Goal: Task Accomplishment & Management: Complete application form

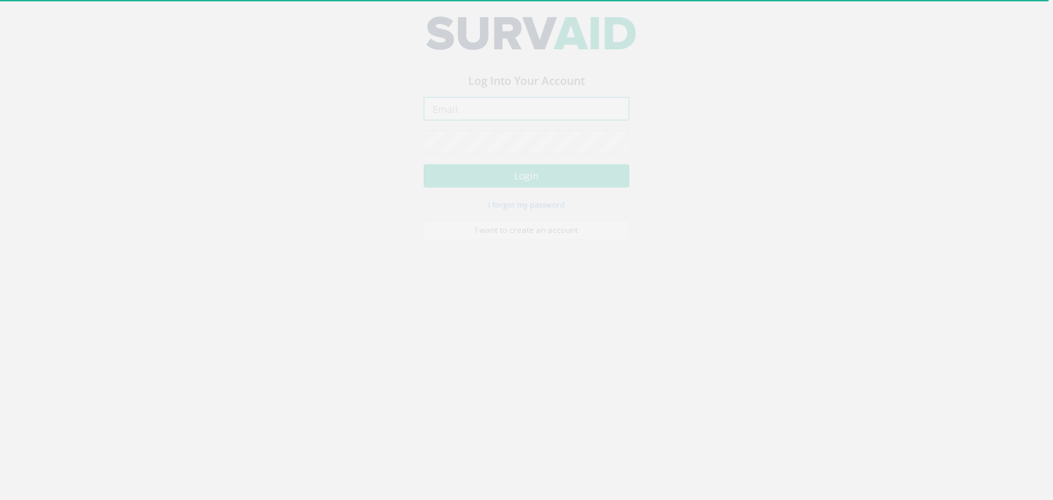
click at [533, 127] on input "email" at bounding box center [527, 119] width 206 height 23
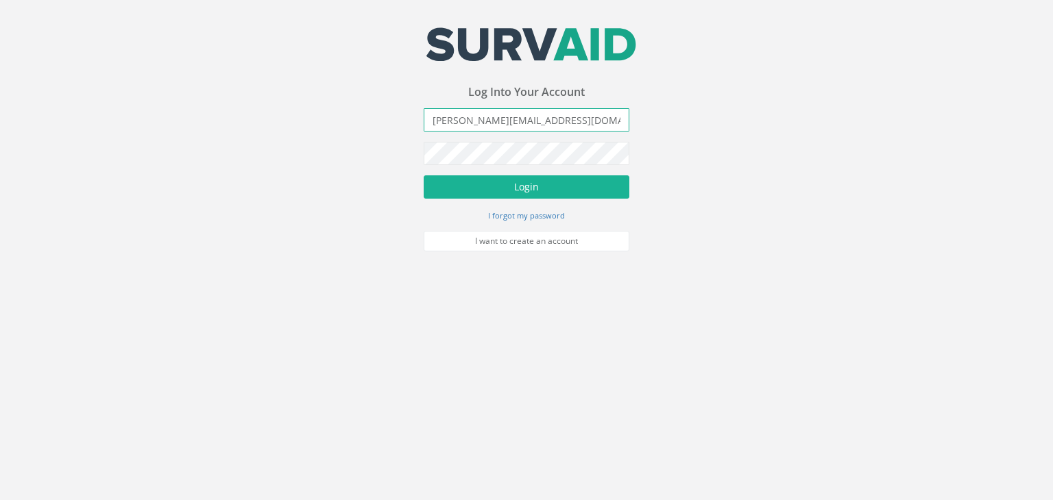
type input "[PERSON_NAME][EMAIL_ADDRESS][DOMAIN_NAME]"
click at [424, 175] on button "Login" at bounding box center [527, 186] width 206 height 23
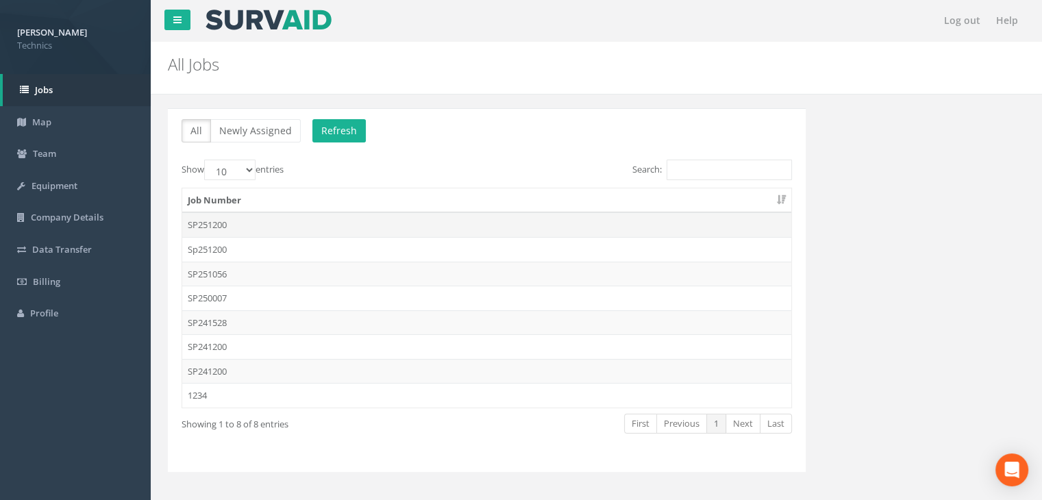
click at [274, 228] on td "SP251200" at bounding box center [486, 224] width 609 height 25
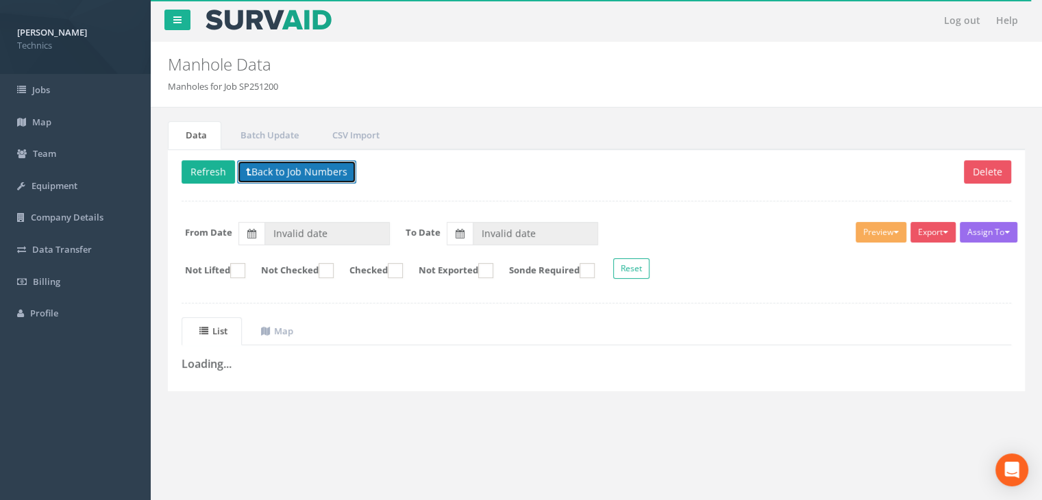
click at [306, 177] on button "Back to Job Numbers" at bounding box center [296, 171] width 119 height 23
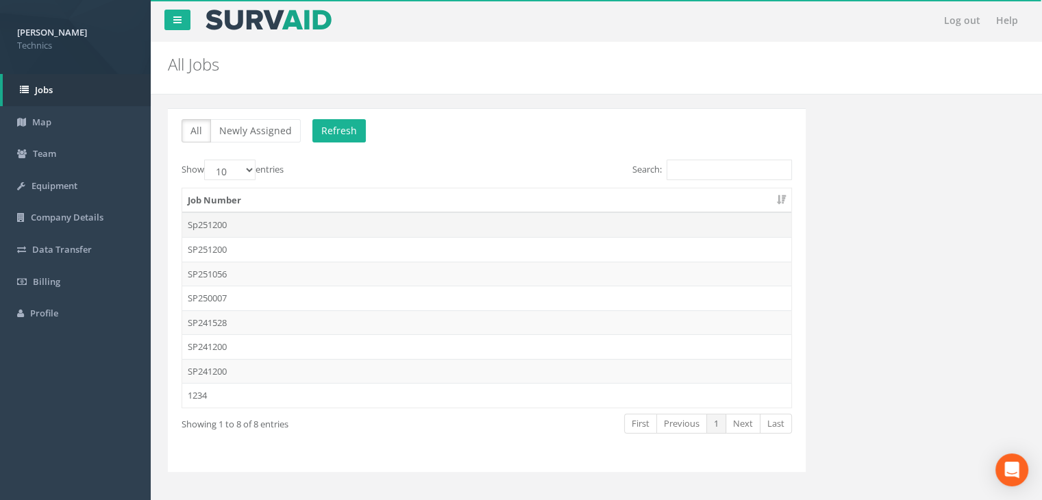
click at [296, 228] on td "Sp251200" at bounding box center [486, 224] width 609 height 25
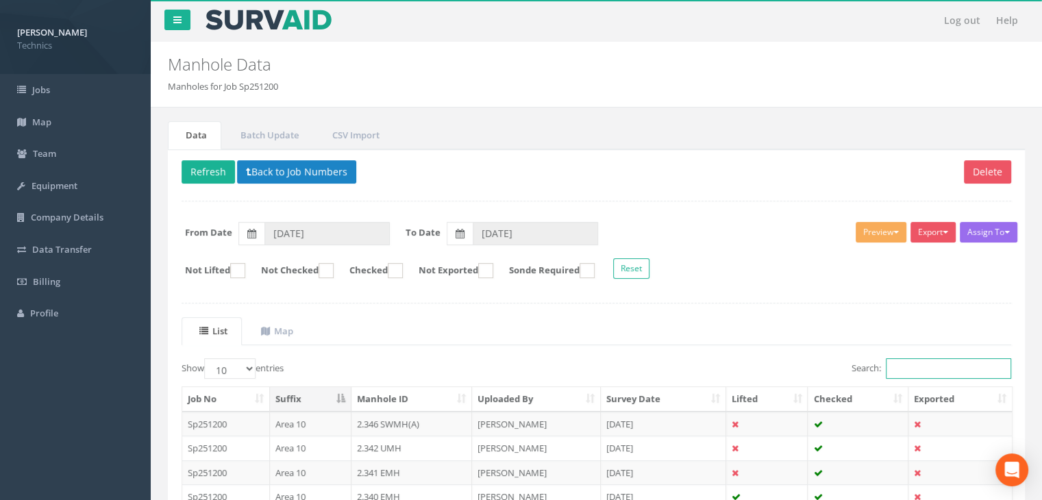
click at [918, 365] on input "Search:" at bounding box center [948, 368] width 125 height 21
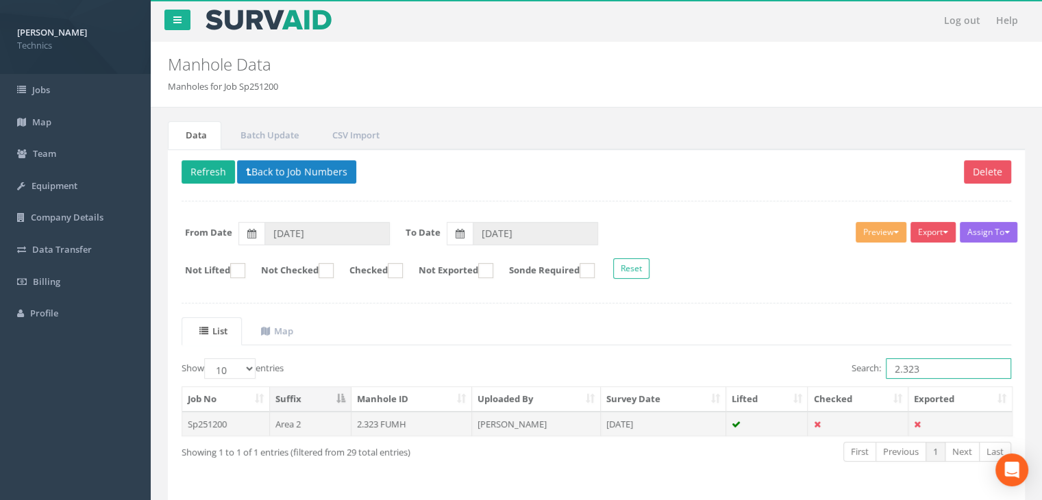
type input "2.323"
click at [665, 413] on td "[DATE]" at bounding box center [663, 424] width 125 height 25
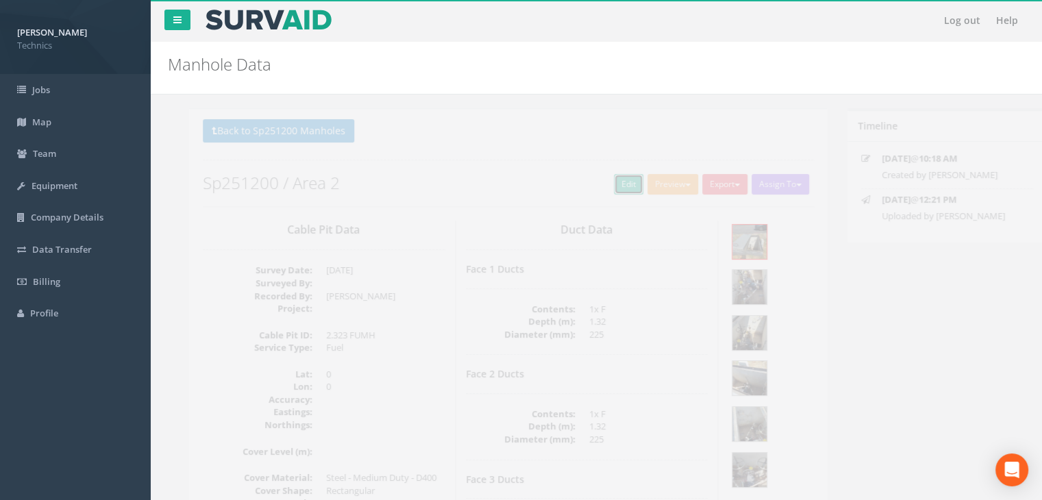
click at [600, 185] on link "Edit" at bounding box center [607, 184] width 29 height 21
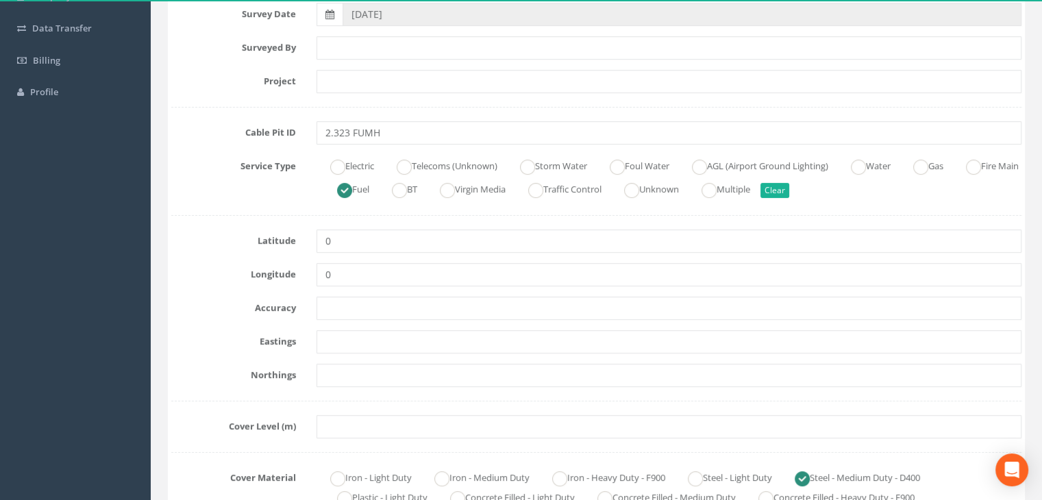
scroll to position [274, 0]
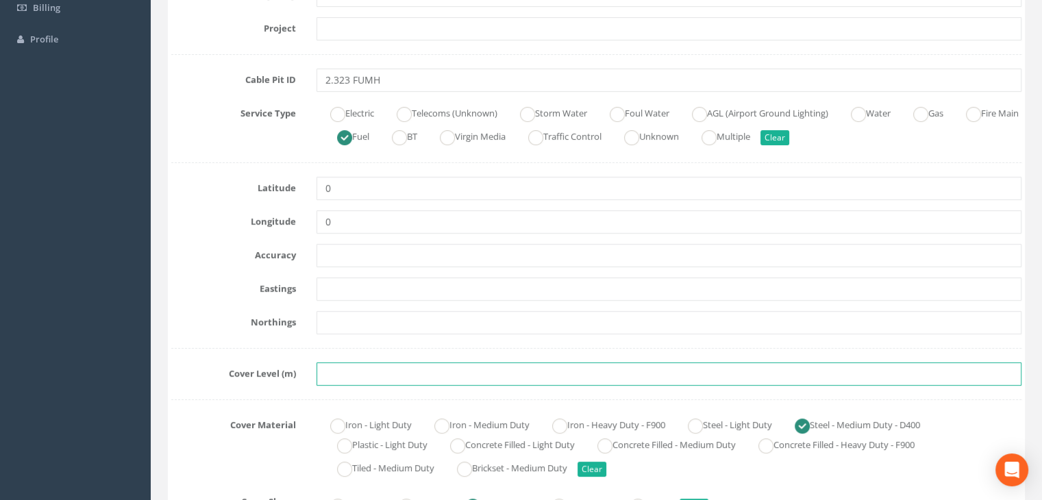
click at [408, 365] on input "text" at bounding box center [669, 374] width 705 height 23
paste input "83.1590"
type input "83.1590"
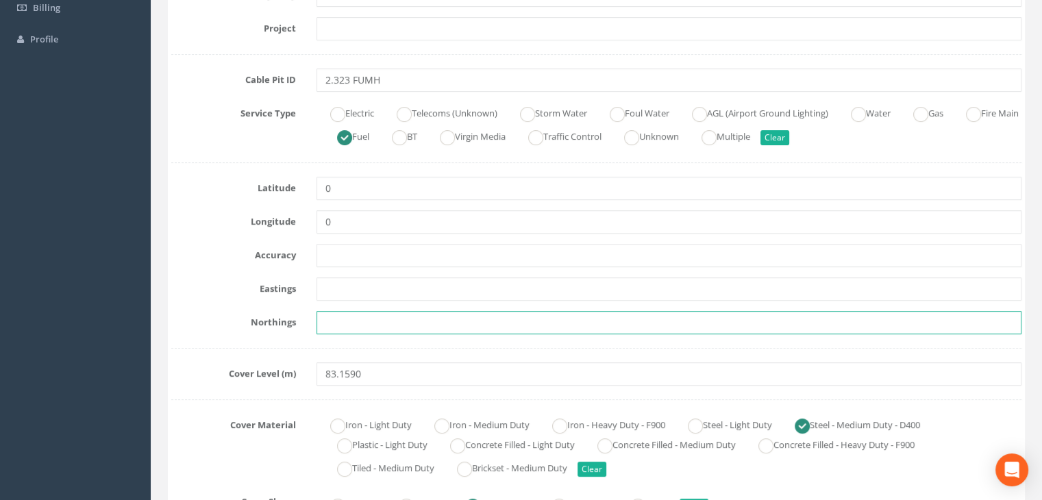
click at [369, 332] on input "text" at bounding box center [669, 322] width 705 height 23
paste input "205319.7780"
type input "205319.7780"
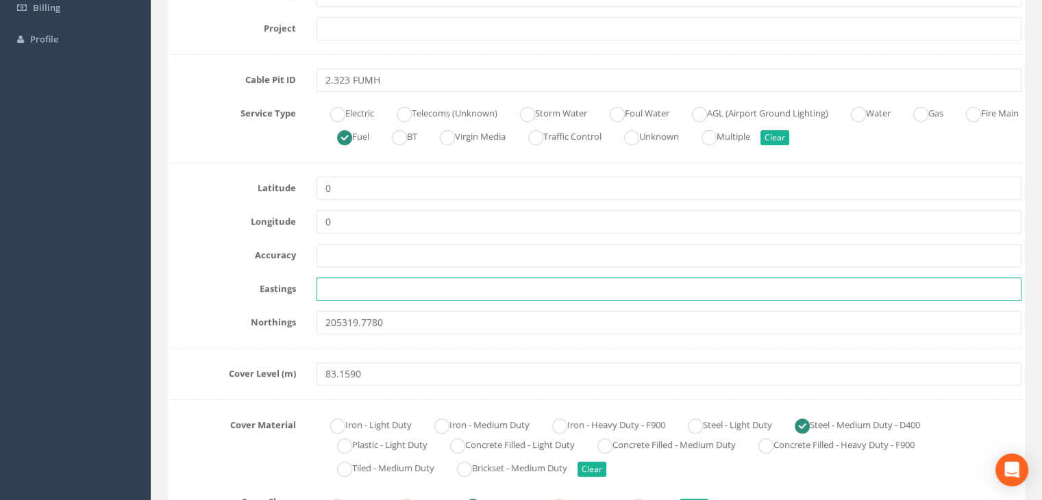
click at [341, 283] on input "text" at bounding box center [669, 289] width 705 height 23
paste input "428600.5540"
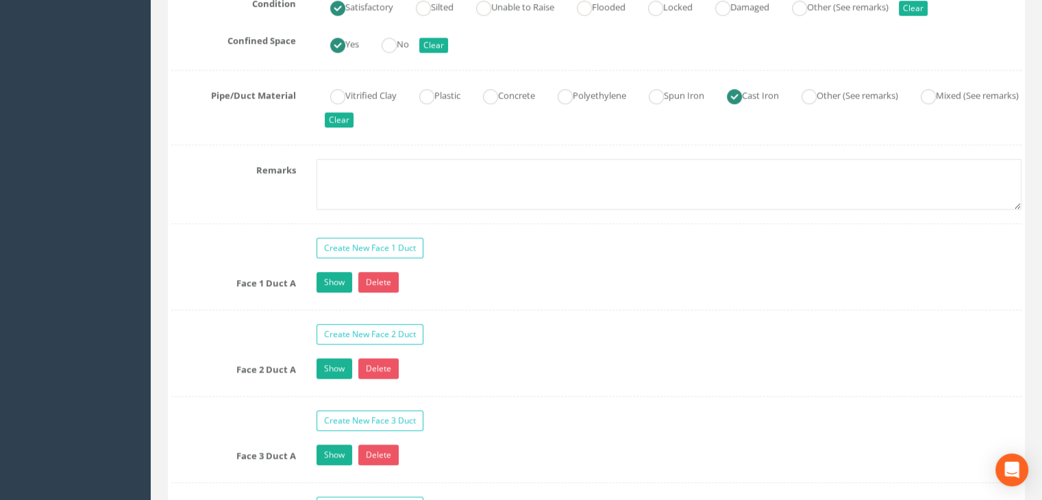
scroll to position [1234, 0]
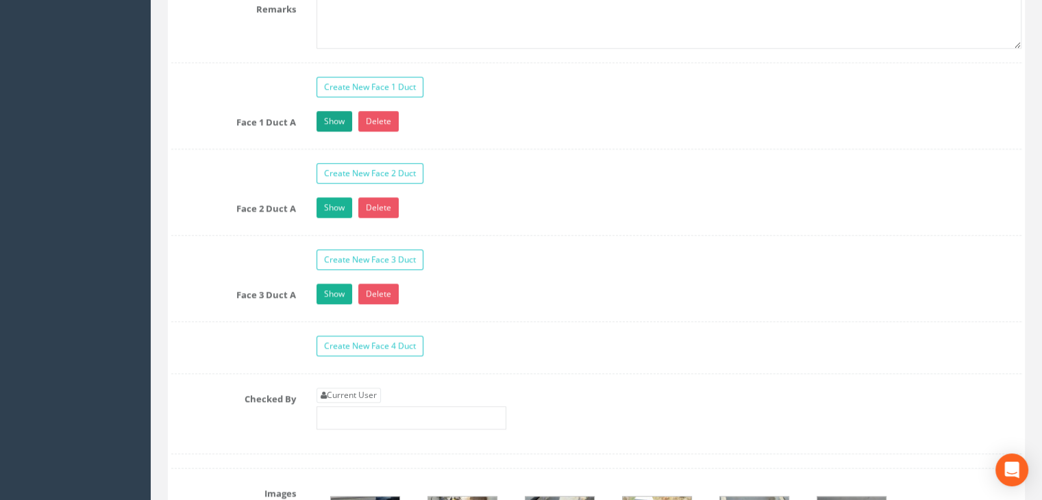
type input "428600.5540"
click at [334, 116] on link "Show" at bounding box center [335, 121] width 36 height 21
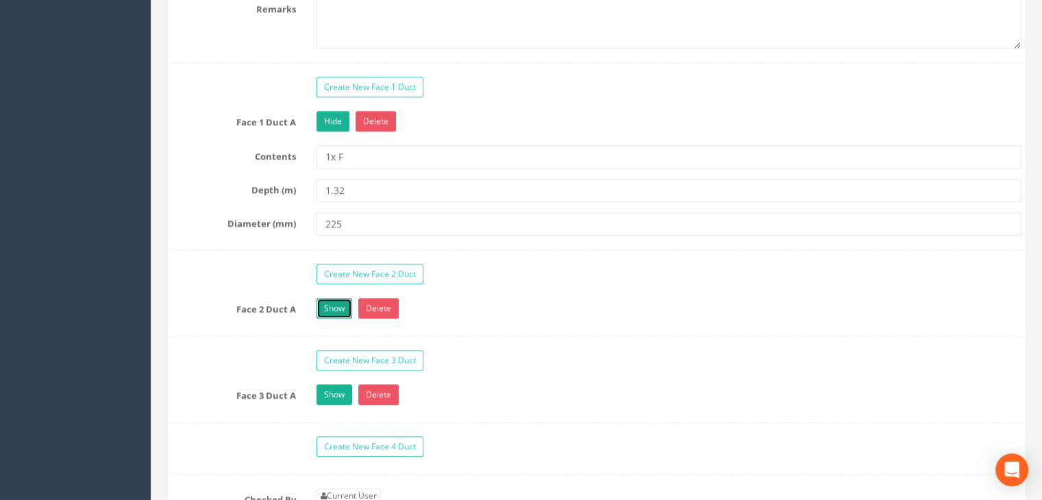
click at [343, 312] on link "Show" at bounding box center [335, 308] width 36 height 21
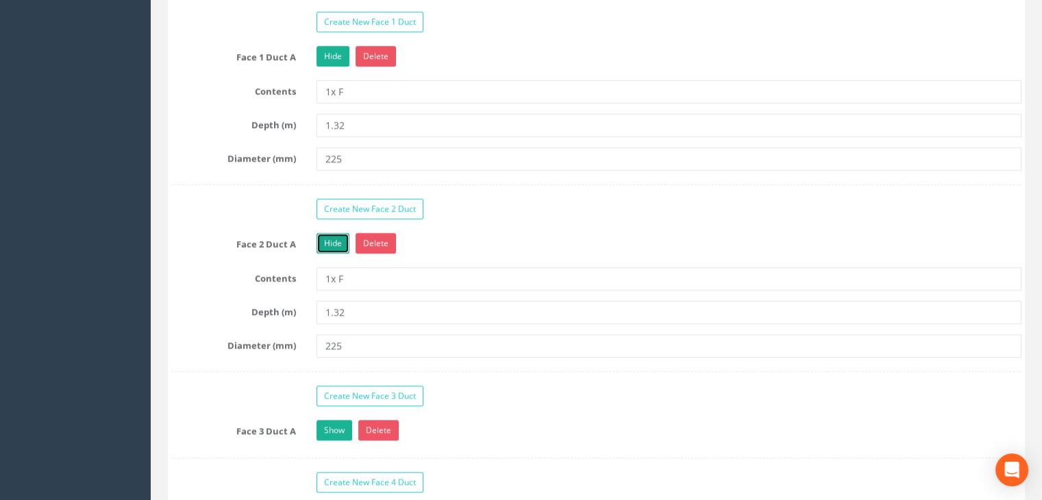
scroll to position [1371, 0]
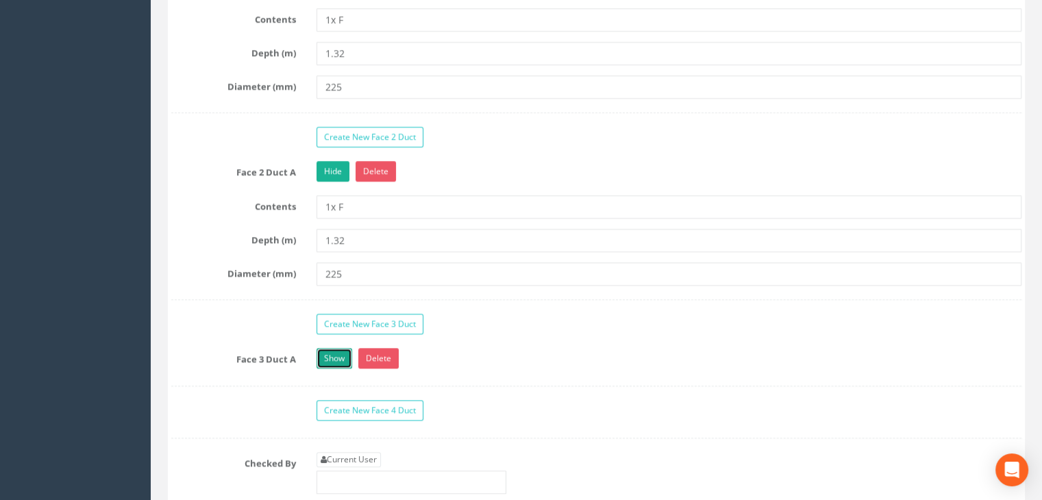
click at [336, 352] on link "Show" at bounding box center [335, 358] width 36 height 21
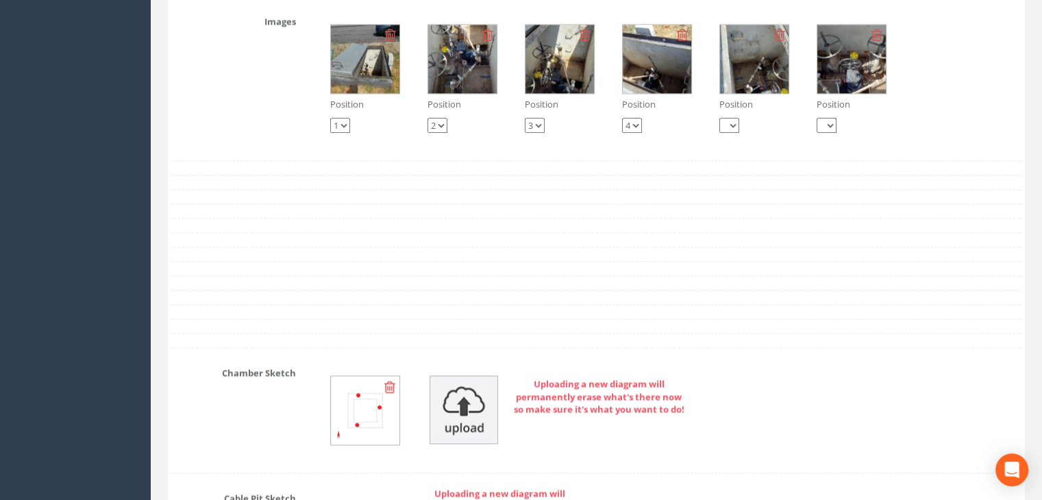
scroll to position [1893, 0]
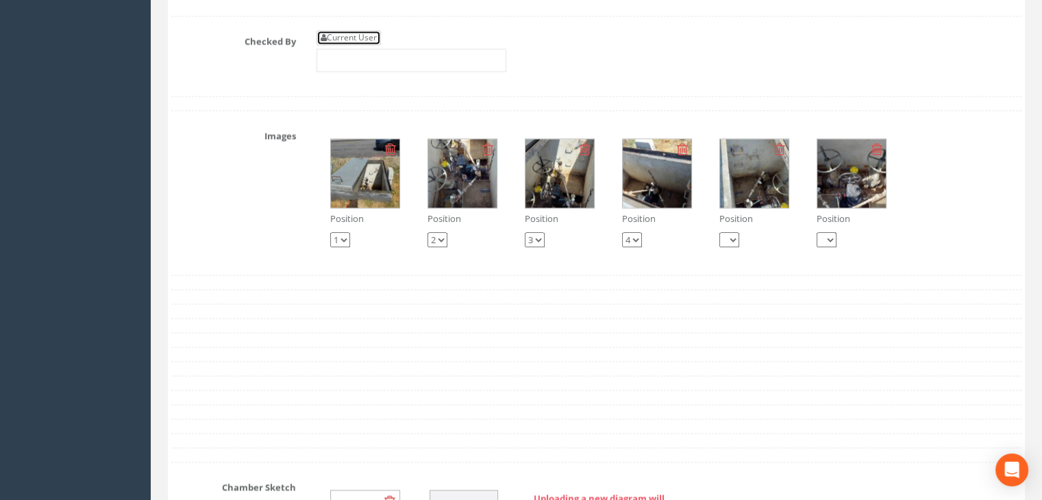
click at [347, 30] on link "Current User" at bounding box center [349, 37] width 64 height 15
type input "[PERSON_NAME]"
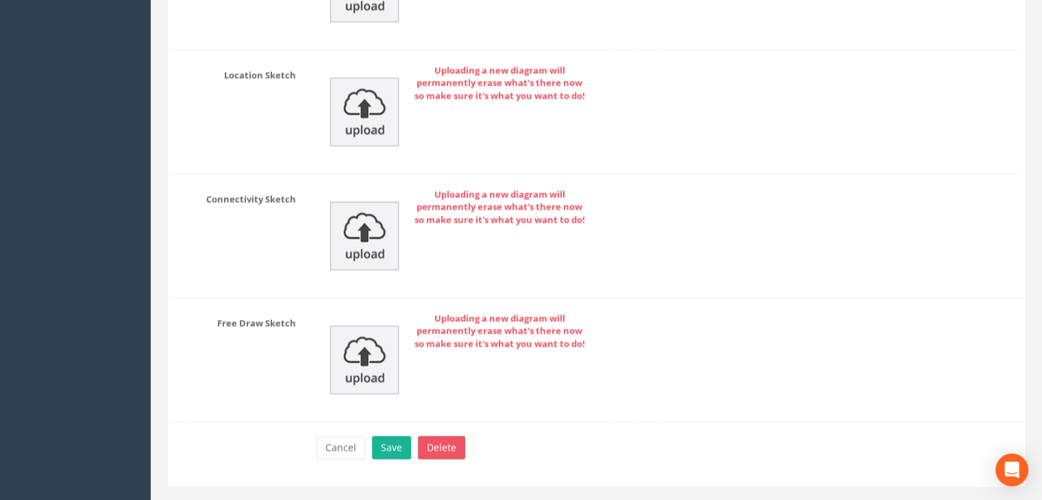
scroll to position [2579, 0]
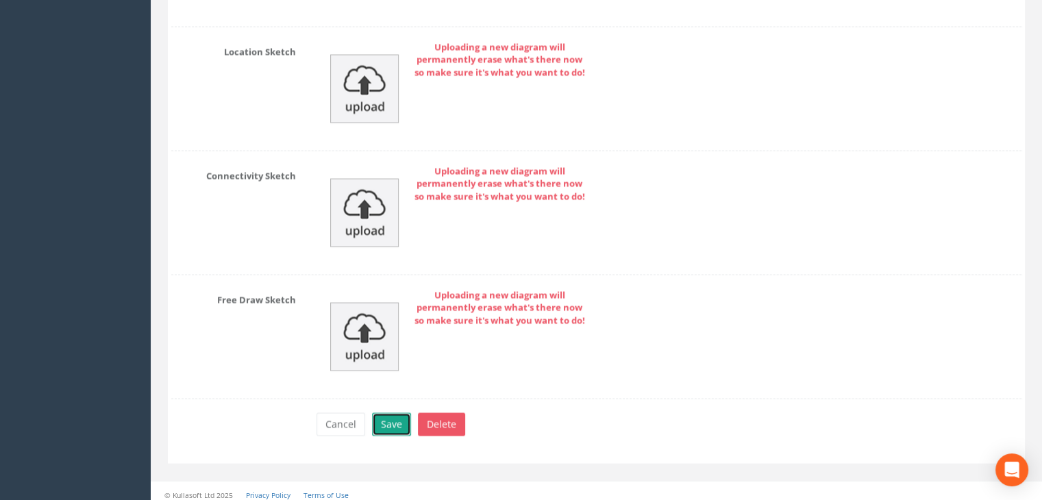
click at [391, 415] on button "Save" at bounding box center [391, 424] width 39 height 23
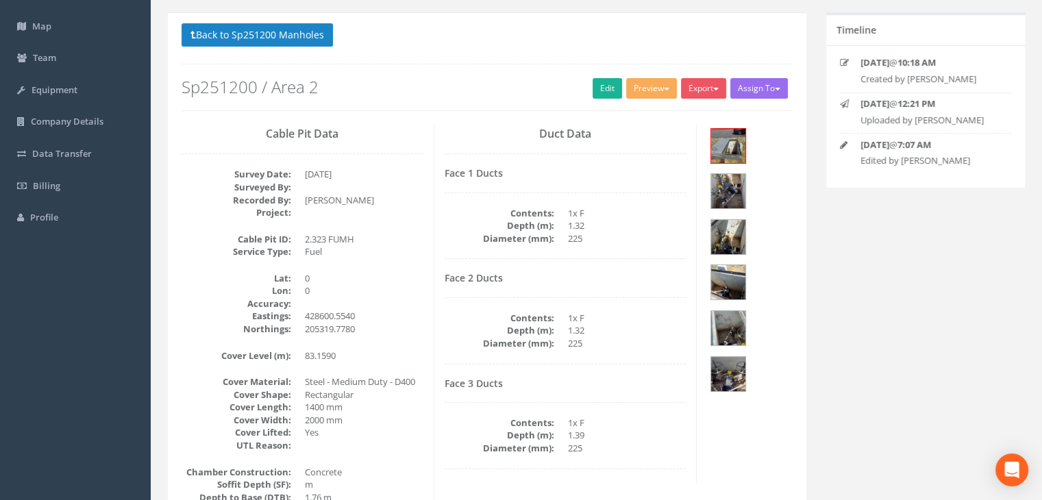
scroll to position [23, 0]
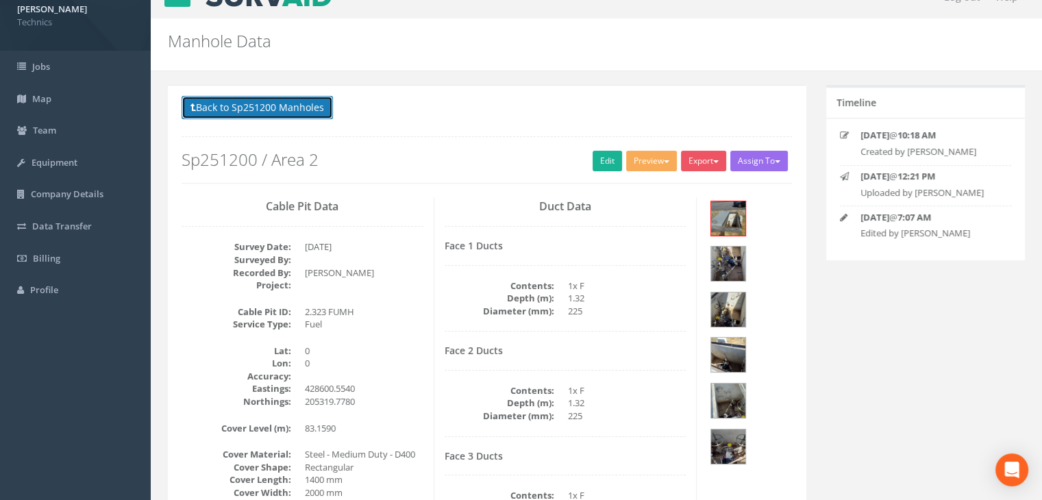
click at [293, 105] on button "Back to Sp251200 Manholes" at bounding box center [257, 107] width 151 height 23
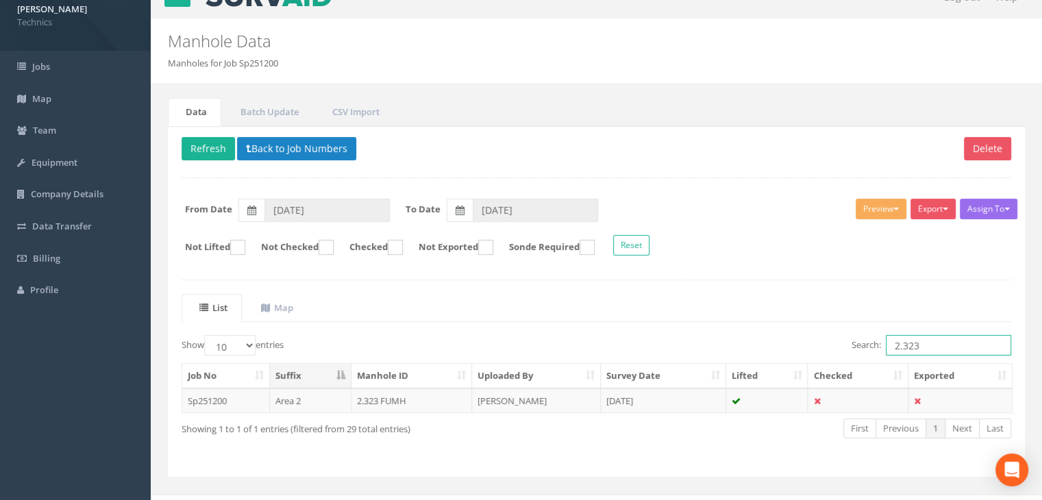
click at [935, 335] on input "2.323" at bounding box center [948, 345] width 125 height 21
type input "2.324"
click at [670, 406] on td "[DATE]" at bounding box center [663, 401] width 125 height 25
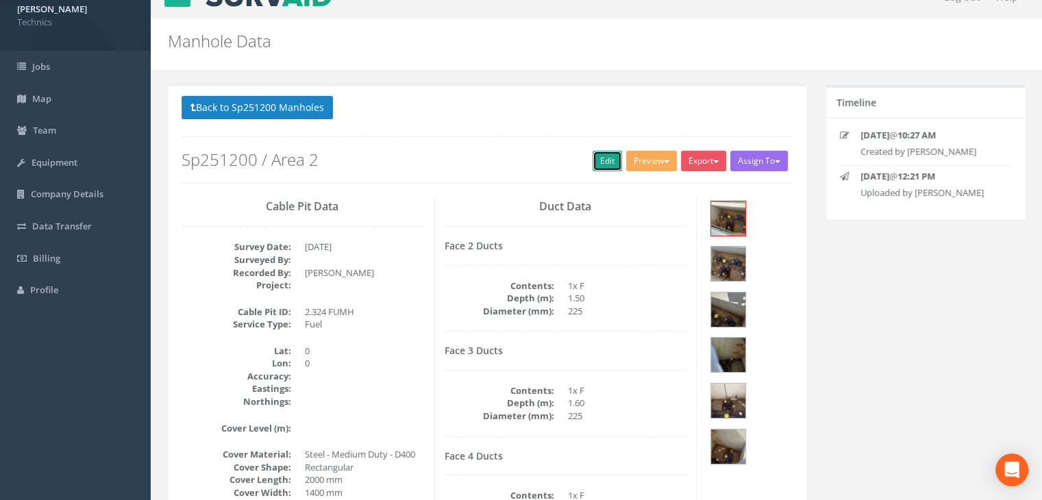
click at [598, 167] on link "Edit" at bounding box center [607, 161] width 29 height 21
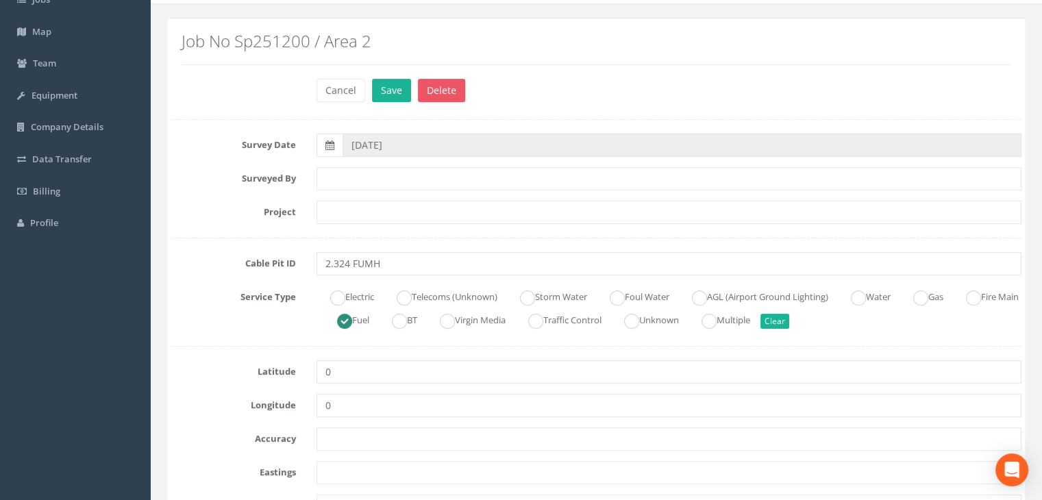
scroll to position [160, 0]
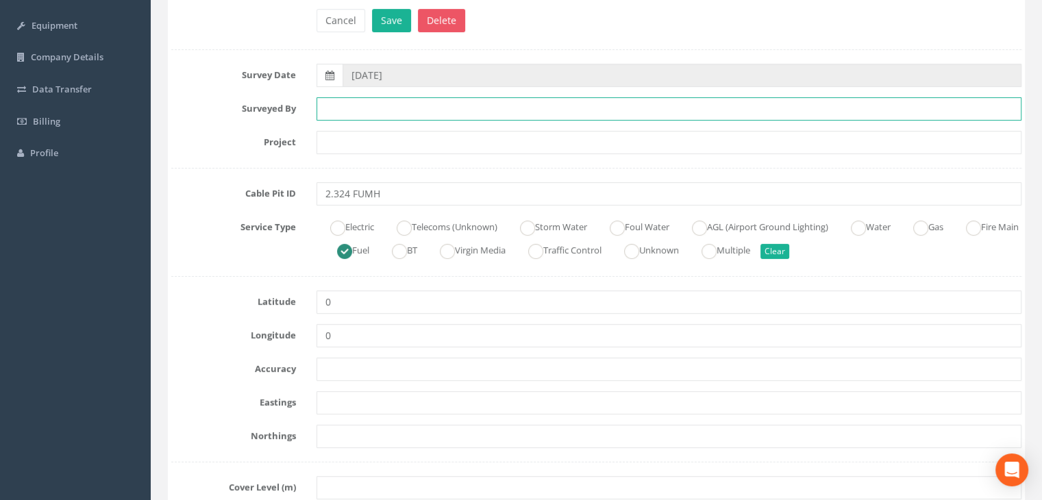
click at [401, 115] on input "text" at bounding box center [669, 108] width 705 height 23
type input "HB"
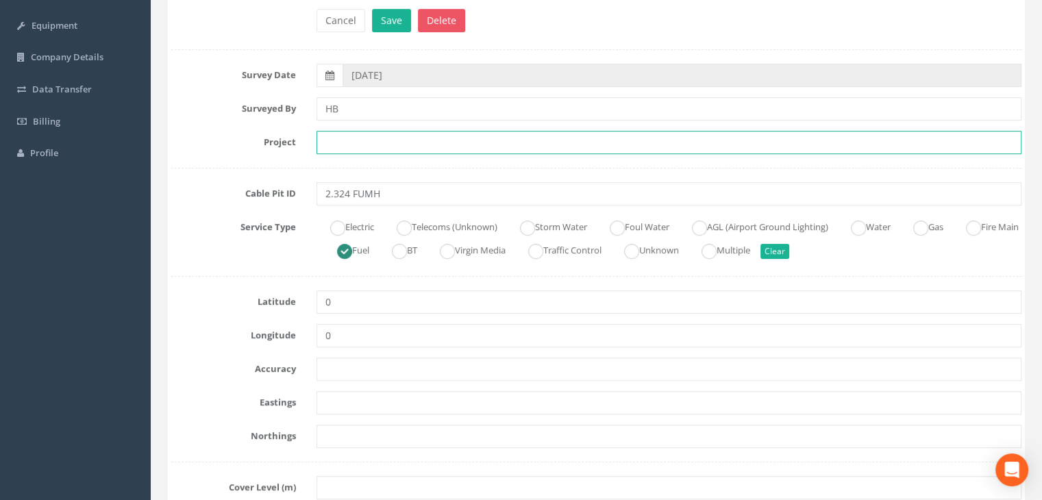
click at [356, 135] on input "text" at bounding box center [669, 142] width 705 height 23
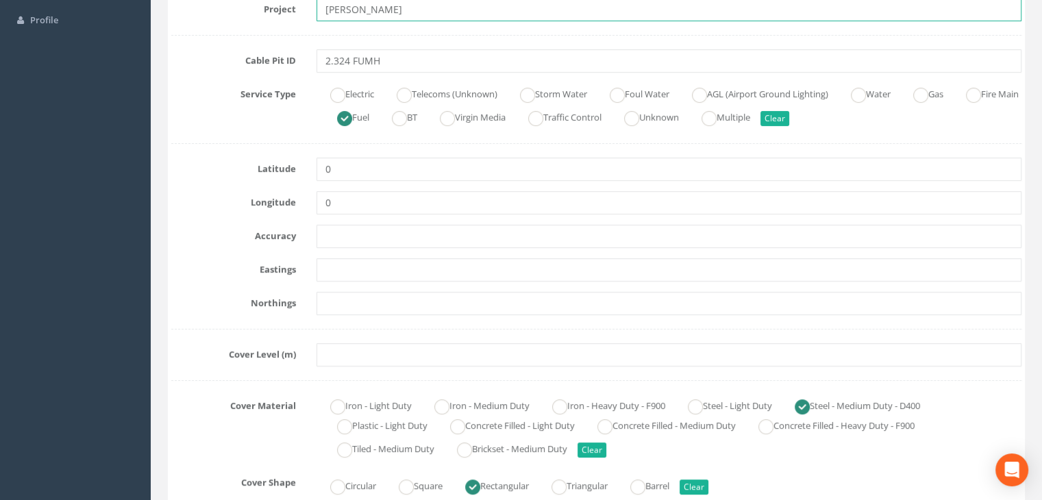
scroll to position [297, 0]
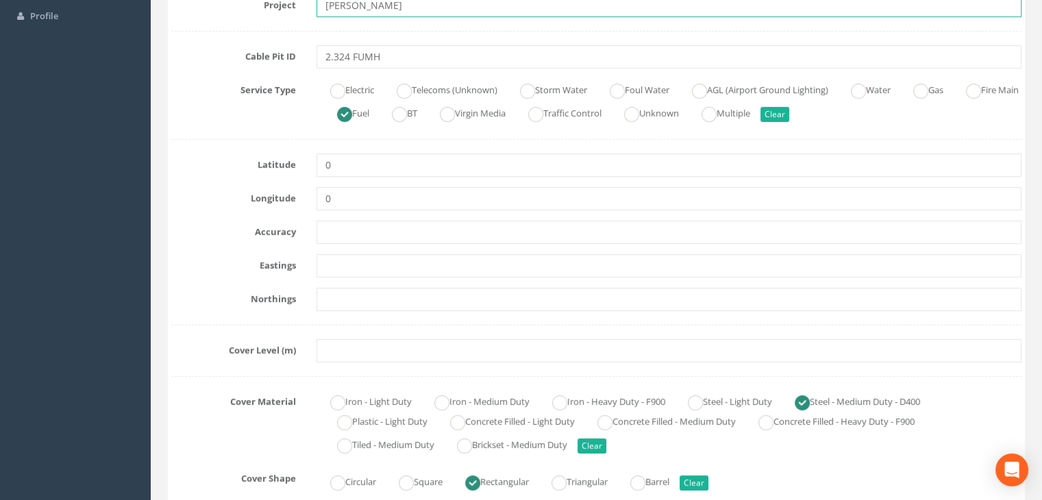
type input "[PERSON_NAME]"
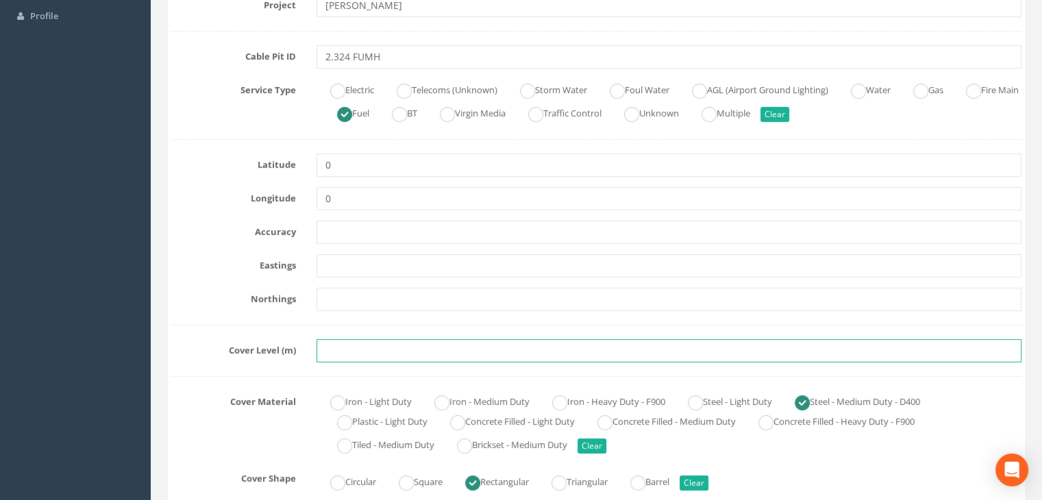
click at [367, 360] on input "text" at bounding box center [669, 350] width 705 height 23
paste input "83.1460"
type input "83.1460"
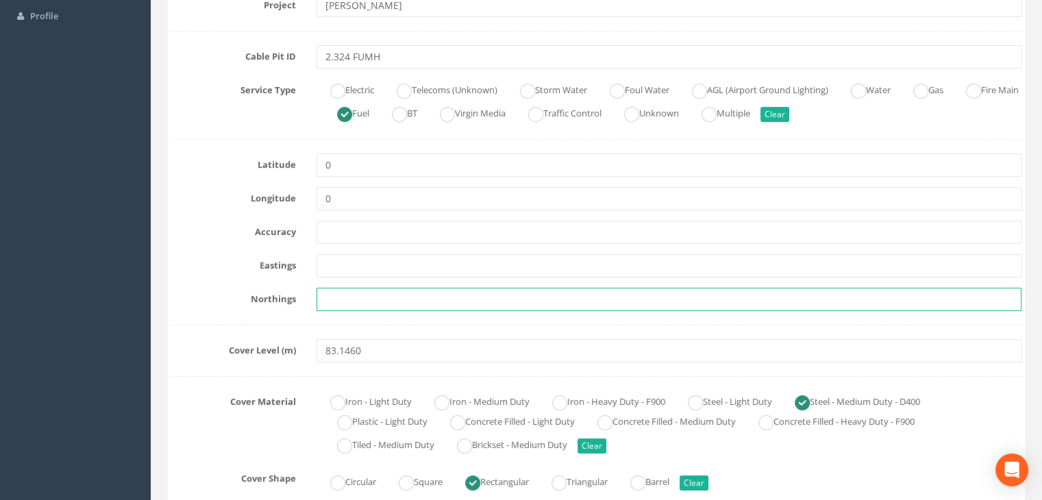
click at [339, 299] on input "text" at bounding box center [669, 299] width 705 height 23
paste input "205317.5490"
type input "205317.5490"
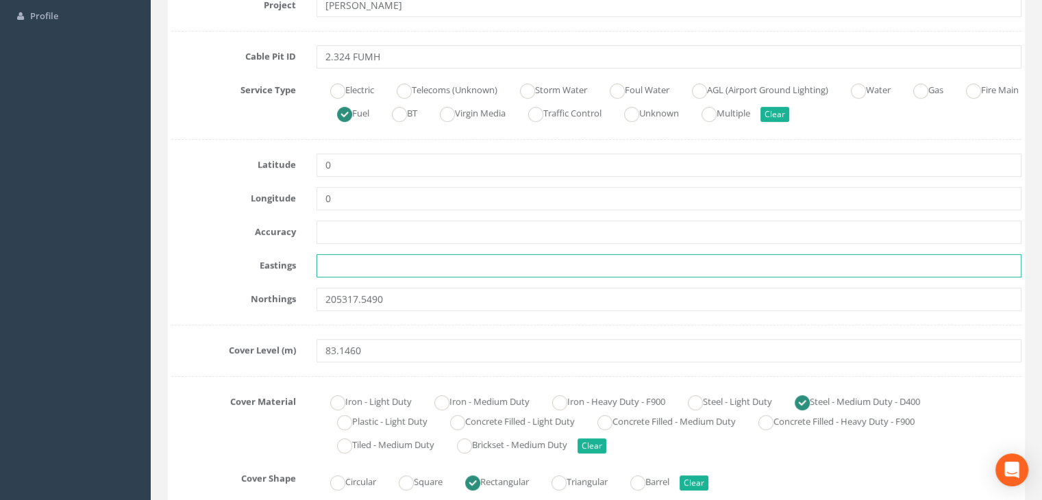
click at [337, 261] on input "text" at bounding box center [669, 265] width 705 height 23
paste input "428597.0700"
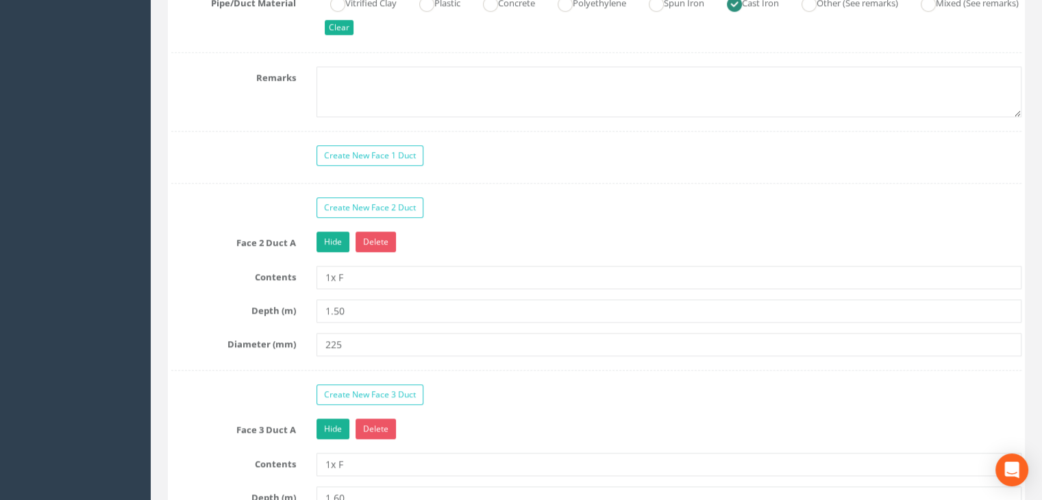
scroll to position [1188, 0]
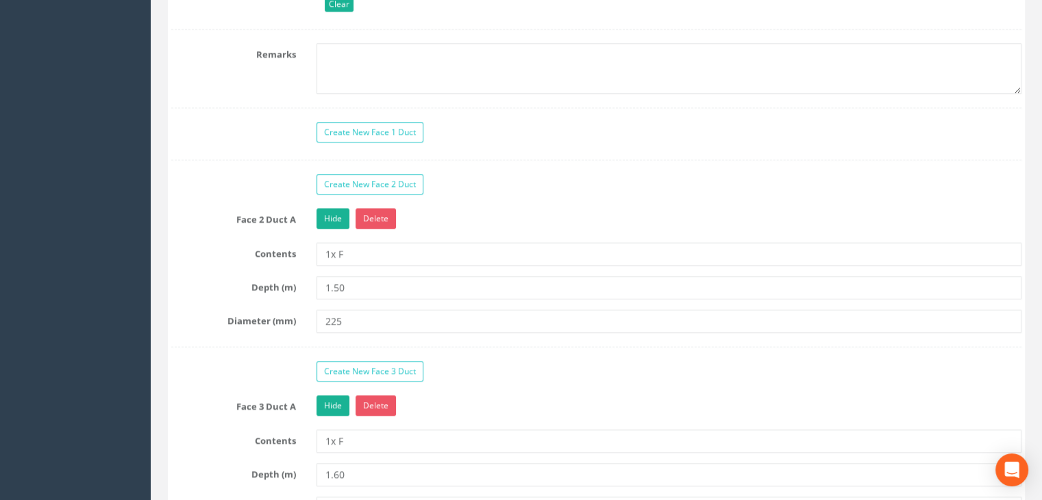
type input "428597.0700"
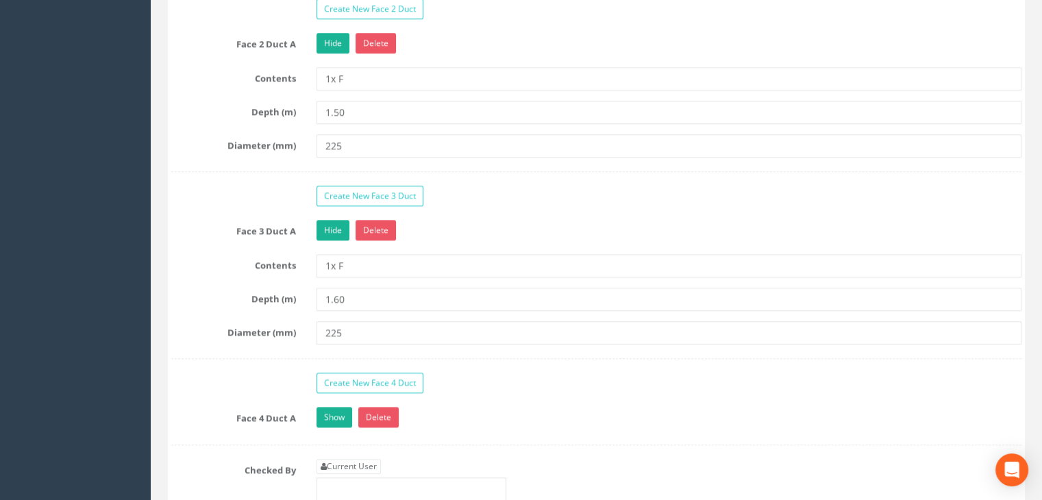
scroll to position [1462, 0]
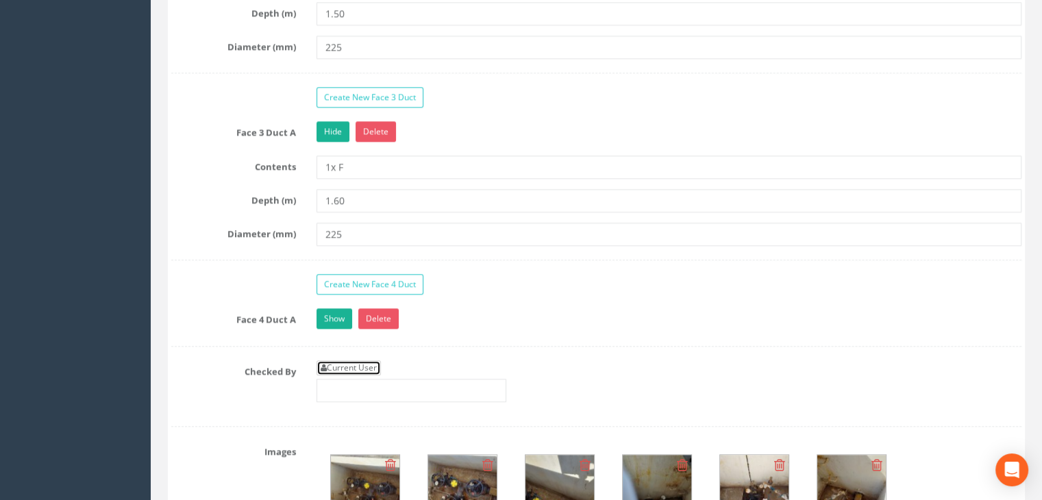
click at [373, 360] on link "Current User" at bounding box center [349, 367] width 64 height 15
type input "[PERSON_NAME]"
click at [334, 313] on link "Show" at bounding box center [335, 318] width 36 height 21
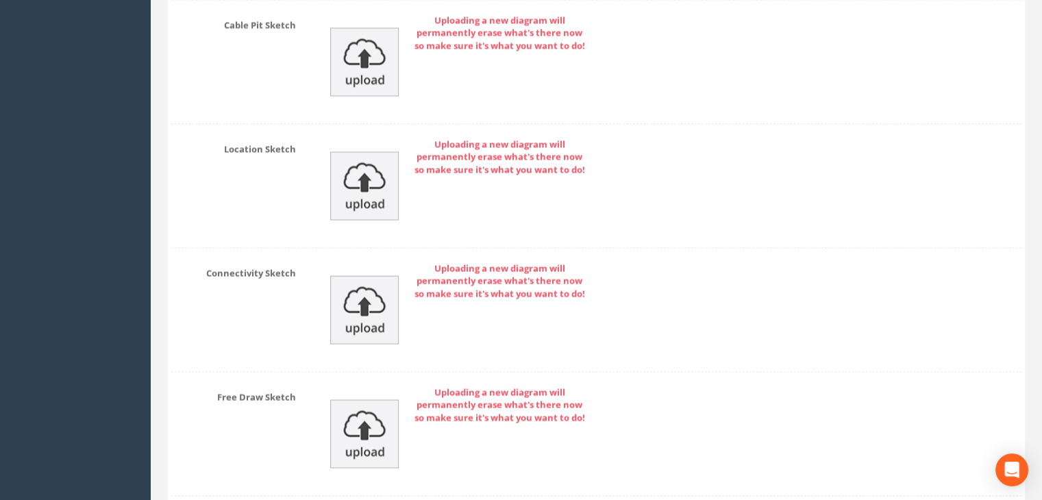
scroll to position [2564, 0]
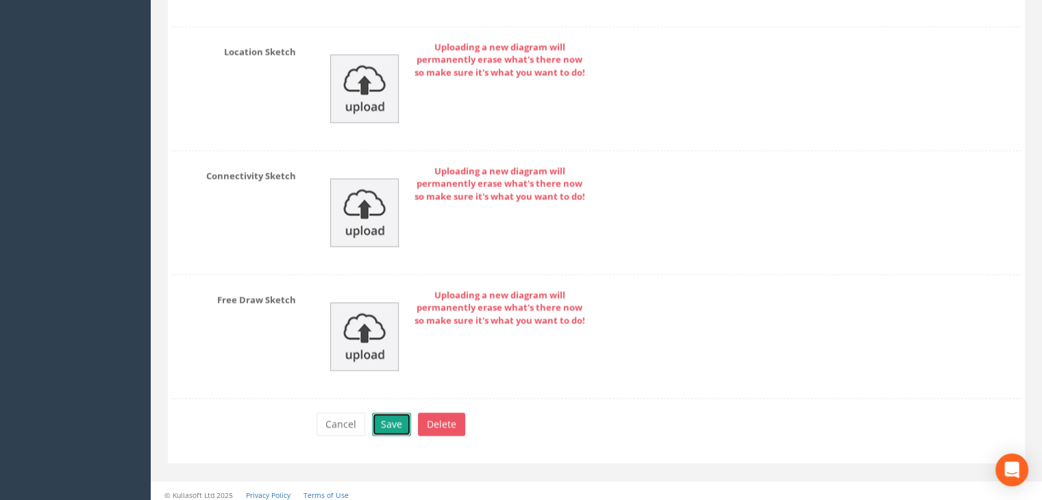
click at [389, 413] on button "Save" at bounding box center [391, 424] width 39 height 23
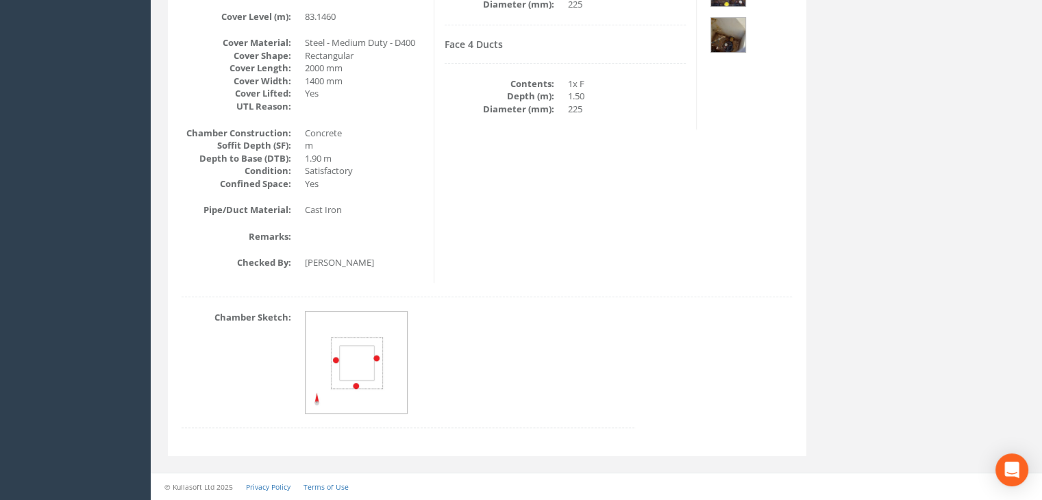
scroll to position [434, 0]
